Goal: Information Seeking & Learning: Learn about a topic

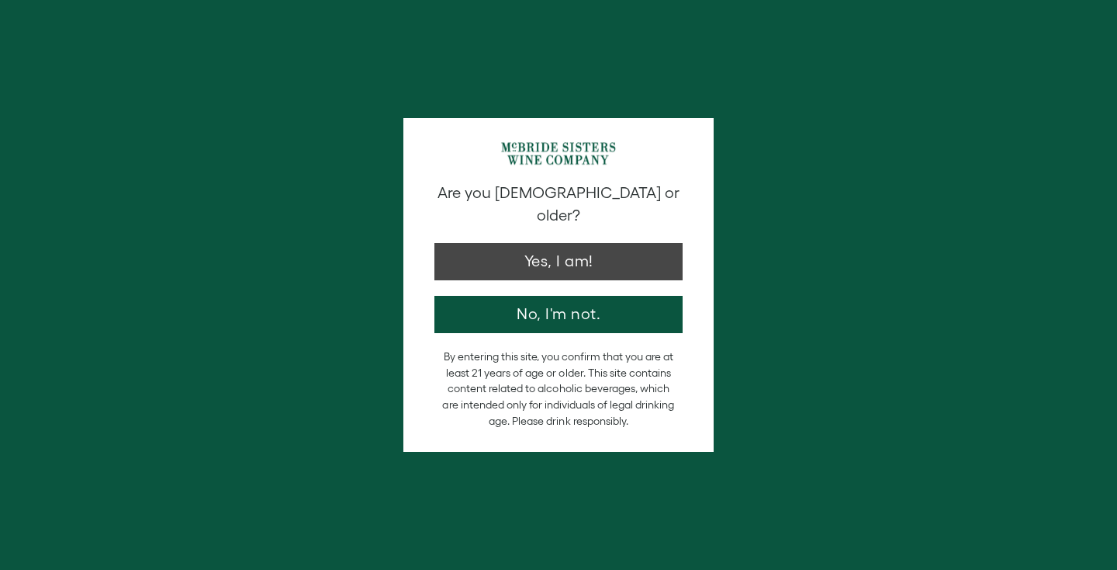
click at [528, 244] on button "Yes, I am!" at bounding box center [559, 261] width 248 height 37
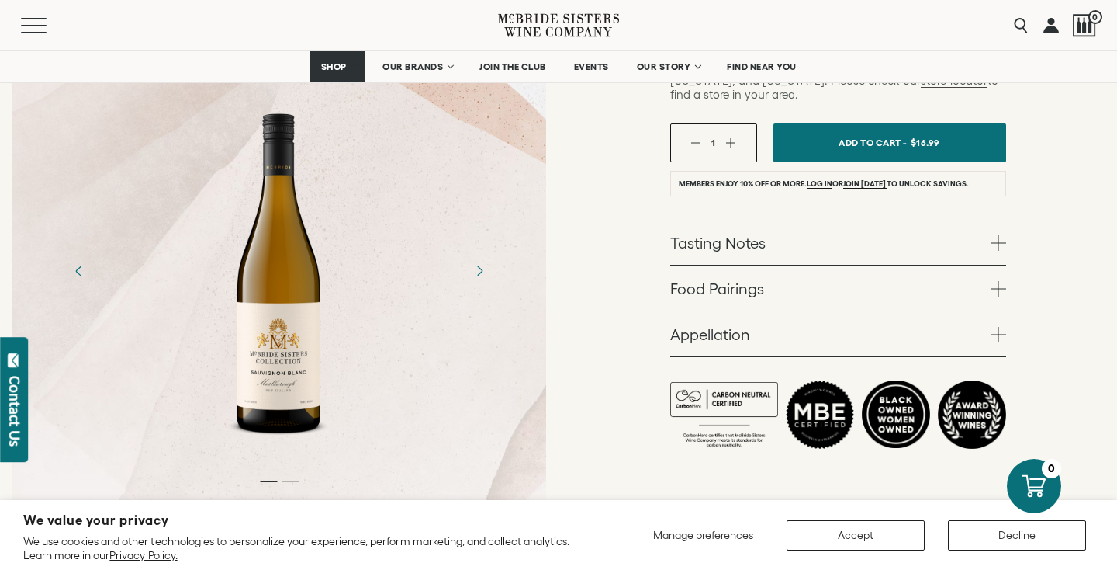
scroll to position [545, 0]
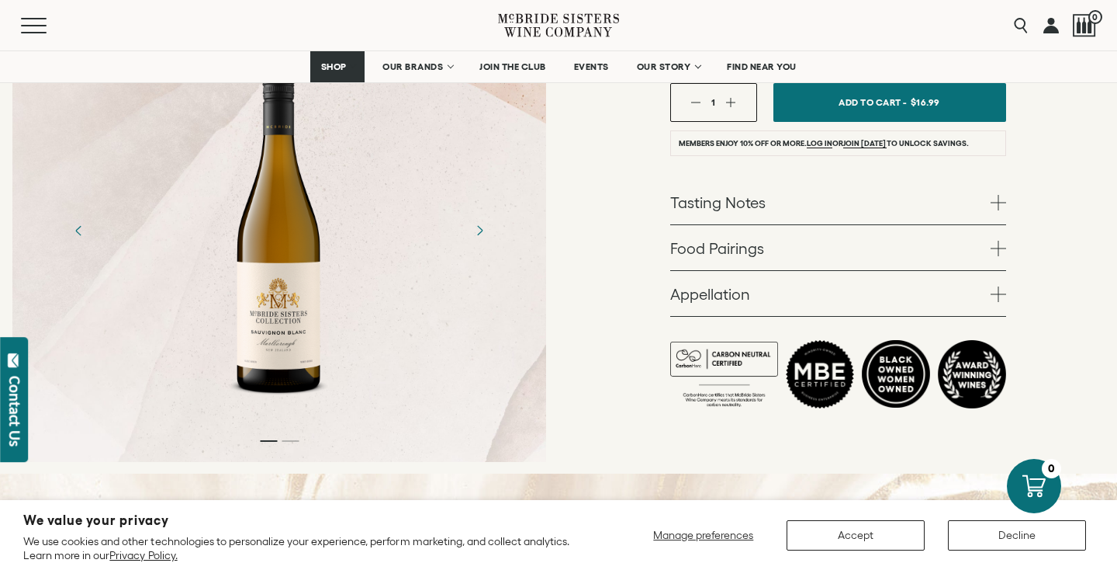
click at [791, 179] on link "Tasting Notes" at bounding box center [838, 201] width 336 height 45
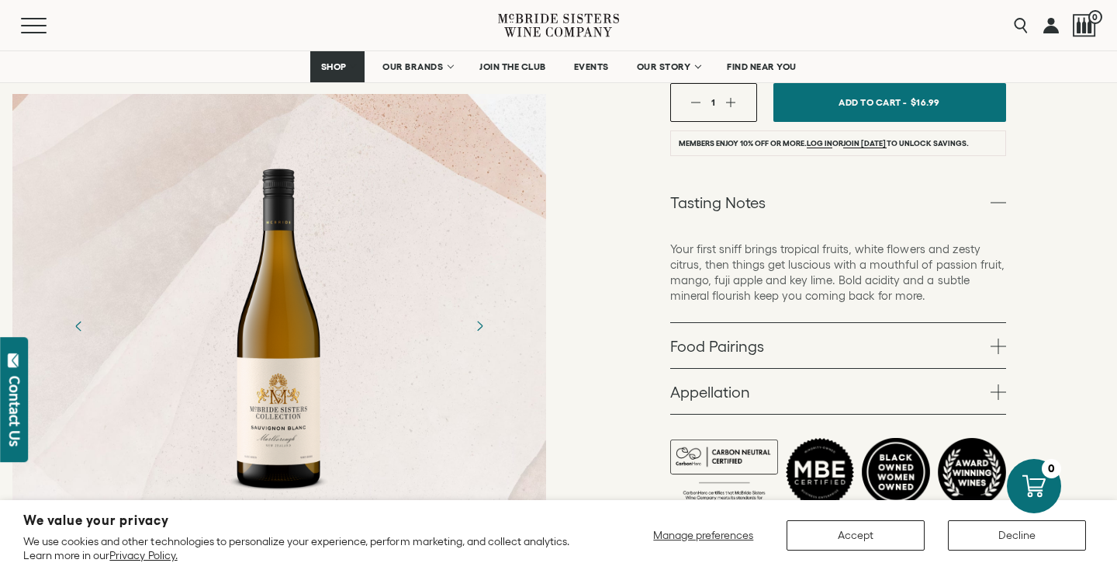
drag, startPoint x: 948, startPoint y: 268, endPoint x: 597, endPoint y: 187, distance: 359.9
click at [597, 187] on div "[PERSON_NAME] Sisters Collection [PERSON_NAME] Sisters Collection Sauvignon Bla…" at bounding box center [838, 77] width 559 height 990
click at [770, 241] on p "Your first sniff brings tropical fruits, white flowers and zesty citrus, then t…" at bounding box center [838, 272] width 336 height 62
click at [775, 323] on link "Food Pairings" at bounding box center [838, 345] width 336 height 45
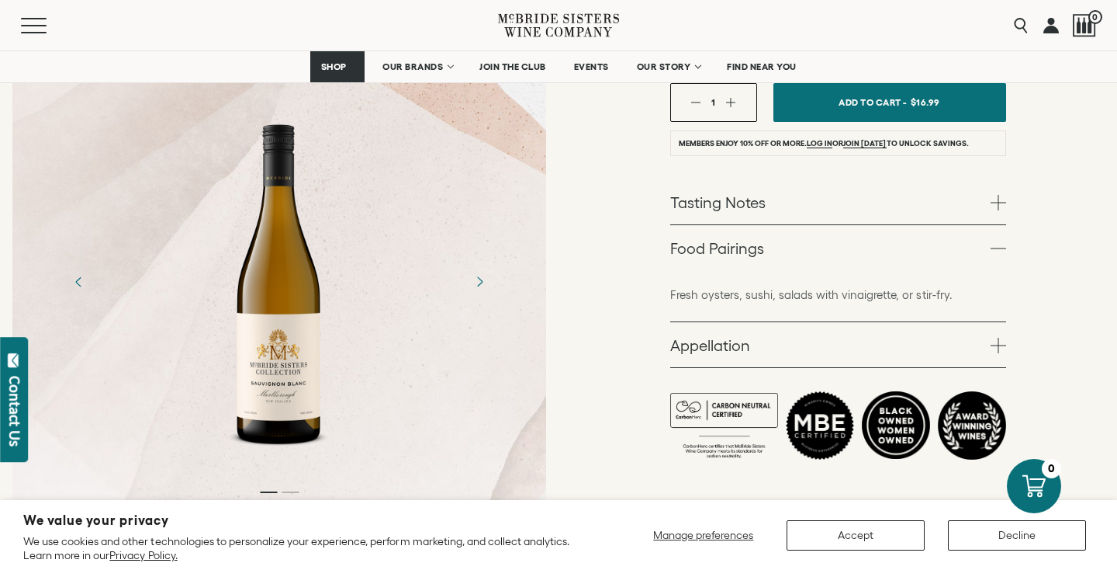
click at [761, 322] on link "Appellation" at bounding box center [838, 344] width 336 height 45
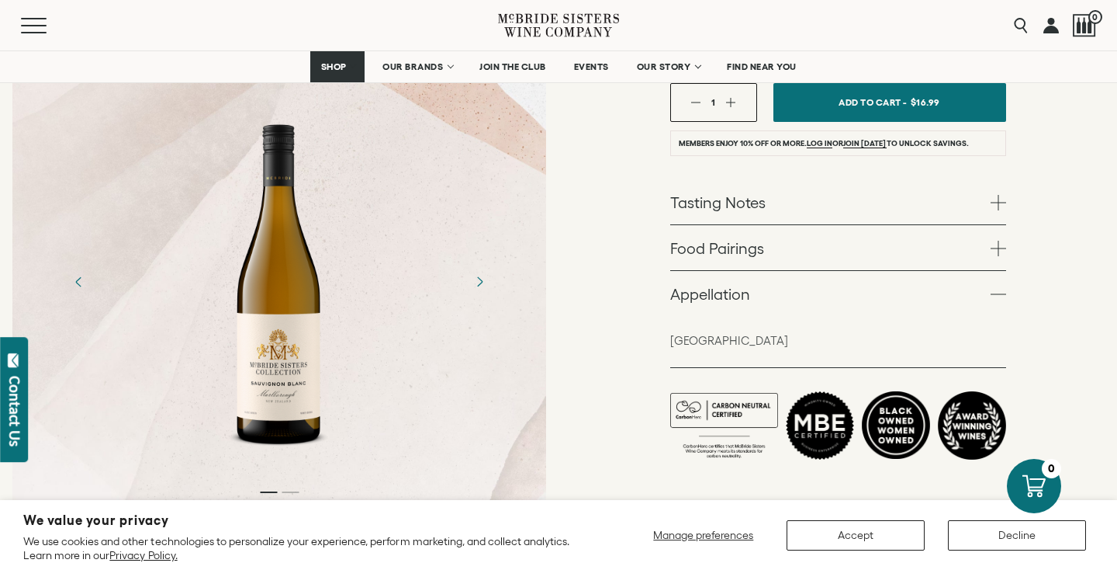
click at [792, 225] on link "Food Pairings" at bounding box center [838, 247] width 336 height 45
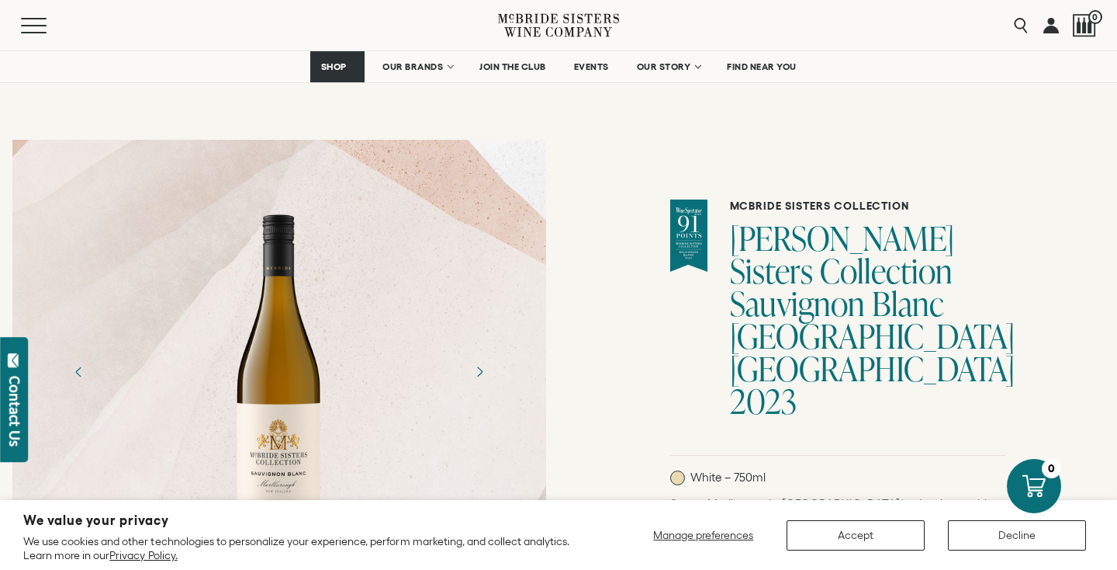
scroll to position [219, 0]
